Goal: Task Accomplishment & Management: Use online tool/utility

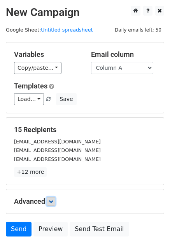
click at [55, 201] on link at bounding box center [51, 201] width 9 height 9
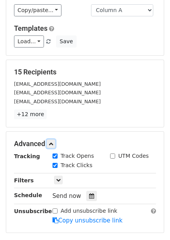
scroll to position [117, 0]
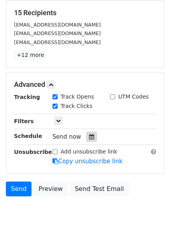
click at [92, 135] on div at bounding box center [91, 137] width 11 height 10
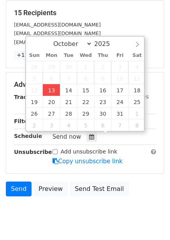
type input "2025-10-13 12:42"
type input "42"
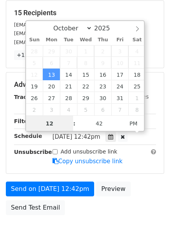
scroll to position [0, 0]
type input "4"
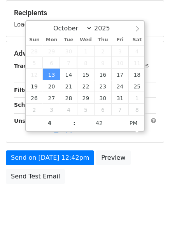
type input "2025-10-13 16:42"
click at [103, 198] on body "New Campaign Daily emails left: 50 Google Sheet: Untitled spreadsheet Variables…" at bounding box center [85, 54] width 170 height 330
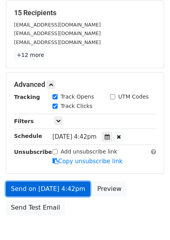
click at [58, 190] on link "Send on Oct 13 at 4:42pm" at bounding box center [48, 188] width 84 height 15
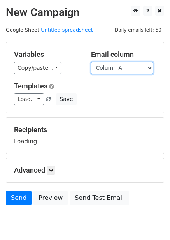
drag, startPoint x: 0, startPoint y: 0, endPoint x: 122, endPoint y: 72, distance: 141.6
click at [122, 72] on select "Column A Column B Column C Column D Column E Column F" at bounding box center [122, 68] width 62 height 12
select select "Column B"
click at [91, 62] on select "Column A Column B Column C Column D Column E Column F" at bounding box center [122, 68] width 62 height 12
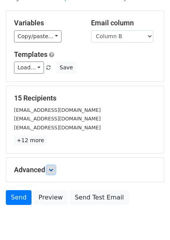
click at [53, 165] on link at bounding box center [51, 169] width 9 height 9
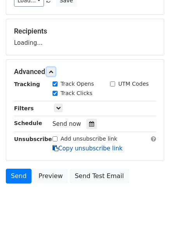
scroll to position [103, 0]
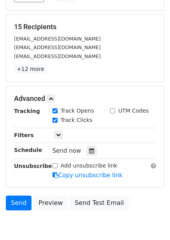
click at [87, 146] on div "Send now" at bounding box center [98, 151] width 91 height 11
click at [89, 148] on icon at bounding box center [91, 150] width 5 height 5
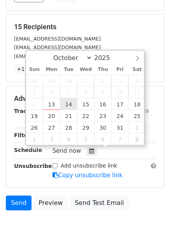
type input "2025-10-14 12:00"
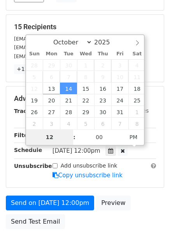
type input "5"
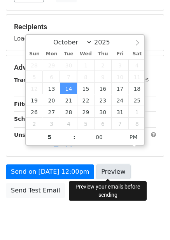
type input "2025-10-14 17:00"
click at [105, 173] on link "Preview" at bounding box center [113, 171] width 34 height 15
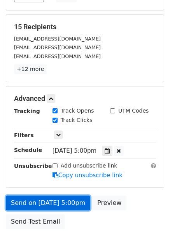
click at [66, 207] on link "Send on Oct 14 at 5:00pm" at bounding box center [48, 202] width 84 height 15
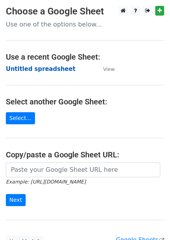
click at [49, 72] on strong "Untitled spreadsheet" at bounding box center [41, 68] width 70 height 7
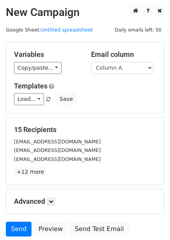
click at [127, 104] on div "Load... No templates saved Save" at bounding box center [85, 99] width 154 height 12
click at [126, 72] on select "Column A Column B Column C Column D Column E Column F" at bounding box center [122, 68] width 62 height 12
select select "Column C"
click at [91, 62] on select "Column A Column B Column C Column D Column E Column F" at bounding box center [122, 68] width 62 height 12
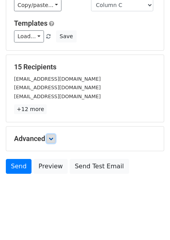
click at [51, 140] on icon at bounding box center [51, 138] width 5 height 5
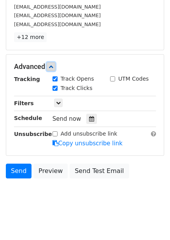
scroll to position [136, 0]
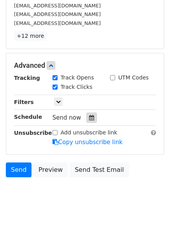
click at [87, 121] on div at bounding box center [91, 117] width 11 height 10
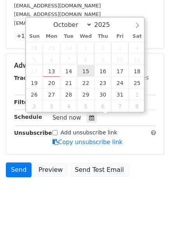
type input "2025-10-15 12:00"
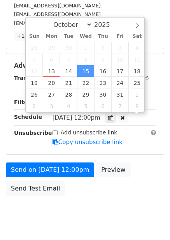
scroll to position [0, 0]
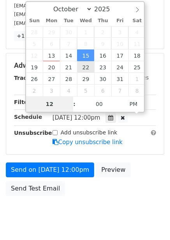
type input "6"
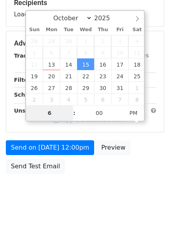
scroll to position [126, 0]
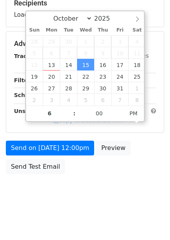
type input "2025-10-15 18:00"
click at [135, 179] on body "New Campaign Daily emails left: 50 Google Sheet: Untitled spreadsheet Variables…" at bounding box center [85, 44] width 170 height 330
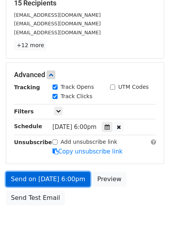
click at [71, 175] on link "Send on Oct 15 at 6:00pm" at bounding box center [48, 179] width 84 height 15
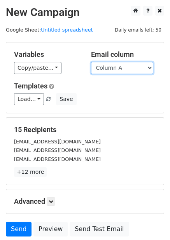
click at [113, 68] on select "Column A Column B Column C Column D Column E Column F" at bounding box center [122, 68] width 62 height 12
select select "Column D"
click at [91, 62] on select "Column A Column B Column C Column D Column E Column F" at bounding box center [122, 68] width 62 height 12
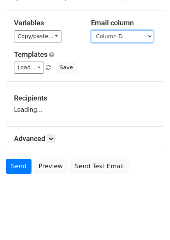
scroll to position [32, 0]
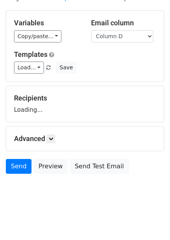
click at [51, 133] on div "Advanced Tracking Track Opens UTM Codes Track Clicks Filters Only include sprea…" at bounding box center [85, 138] width 158 height 24
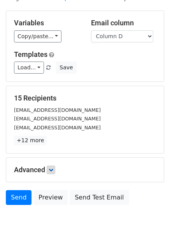
click at [53, 141] on p "+12 more" at bounding box center [85, 140] width 142 height 10
click at [58, 169] on h5 "Advanced" at bounding box center [85, 169] width 142 height 9
click at [55, 169] on link at bounding box center [51, 169] width 9 height 9
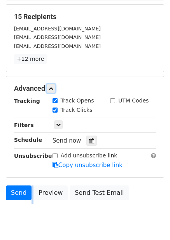
scroll to position [137, 0]
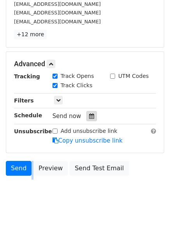
click at [93, 115] on div at bounding box center [91, 116] width 11 height 10
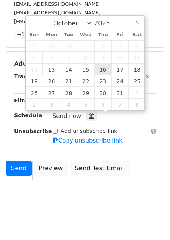
type input "2025-10-16 12:00"
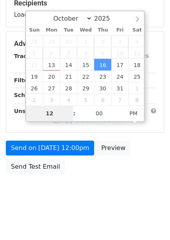
type input "7"
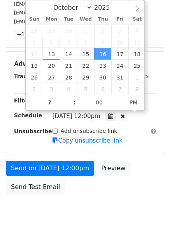
type input "2025-10-16 19:00"
click at [143, 184] on div "Send on Oct 16 at 12:00pm Preview Send Test Email" at bounding box center [85, 179] width 170 height 37
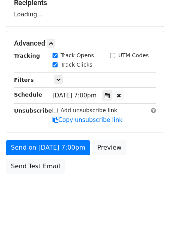
scroll to position [126, 0]
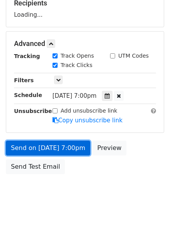
click at [71, 144] on link "Send on Oct 16 at 7:00pm" at bounding box center [48, 147] width 84 height 15
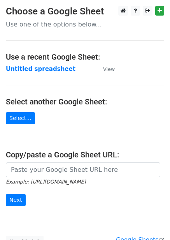
click at [49, 68] on strong "Untitled spreadsheet" at bounding box center [41, 68] width 70 height 7
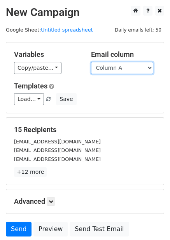
click at [138, 68] on select "Column A Column B Column C Column D Column E Column F" at bounding box center [122, 68] width 62 height 12
select select "Column E"
click at [91, 62] on select "Column A Column B Column C Column D Column E Column F" at bounding box center [122, 68] width 62 height 12
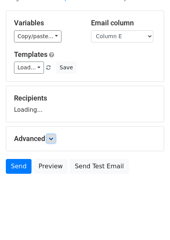
click at [55, 139] on link at bounding box center [51, 138] width 9 height 9
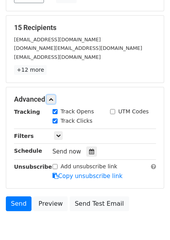
scroll to position [102, 0]
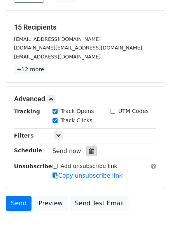
click at [90, 151] on icon at bounding box center [91, 150] width 5 height 5
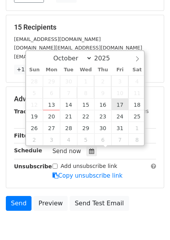
type input "2025-10-17 12:00"
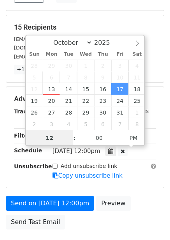
scroll to position [0, 0]
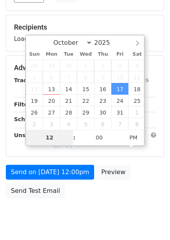
type input "8"
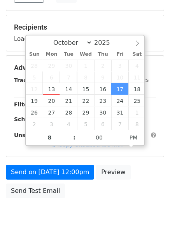
type input "2025-10-17 20:00"
click at [123, 191] on div "Send on Oct 17 at 12:00pm Preview Send Test Email" at bounding box center [85, 183] width 170 height 37
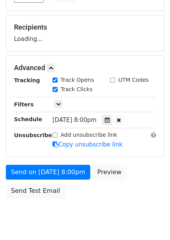
click at [66, 179] on div "Send on Oct 17 at 8:00pm Preview Send Test Email" at bounding box center [85, 183] width 170 height 37
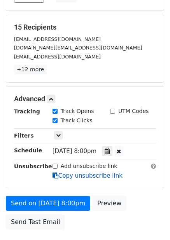
click at [70, 177] on link "Copy unsubscribe link" at bounding box center [88, 175] width 70 height 7
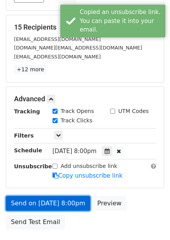
click at [67, 197] on link "Send on Oct 17 at 8:00pm" at bounding box center [48, 203] width 84 height 15
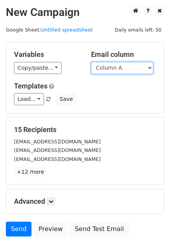
drag, startPoint x: 118, startPoint y: 66, endPoint x: 116, endPoint y: 71, distance: 5.6
click at [118, 66] on select "Column A Column B Column C Column D Column E Column F" at bounding box center [122, 68] width 62 height 12
select select "Column F"
click at [91, 62] on select "Column A Column B Column C Column D Column E Column F" at bounding box center [122, 68] width 62 height 12
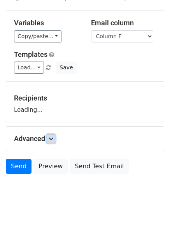
click at [51, 134] on link at bounding box center [51, 138] width 9 height 9
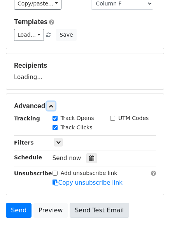
scroll to position [108, 0]
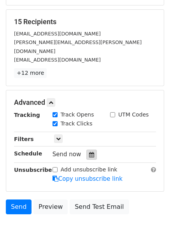
click at [89, 152] on icon at bounding box center [91, 154] width 5 height 5
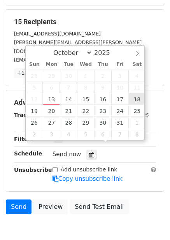
type input "[DATE] 12:00"
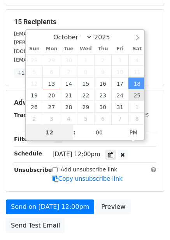
scroll to position [0, 0]
type input "9"
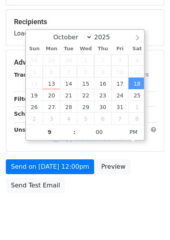
type input "[DATE] 21:00"
click at [144, 180] on div "Send on [DATE] 12:00pm Preview Send Test Email" at bounding box center [85, 177] width 170 height 37
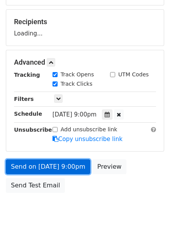
click at [73, 163] on link "Send on [DATE] 9:00pm" at bounding box center [48, 166] width 84 height 15
